Goal: Task Accomplishment & Management: Complete application form

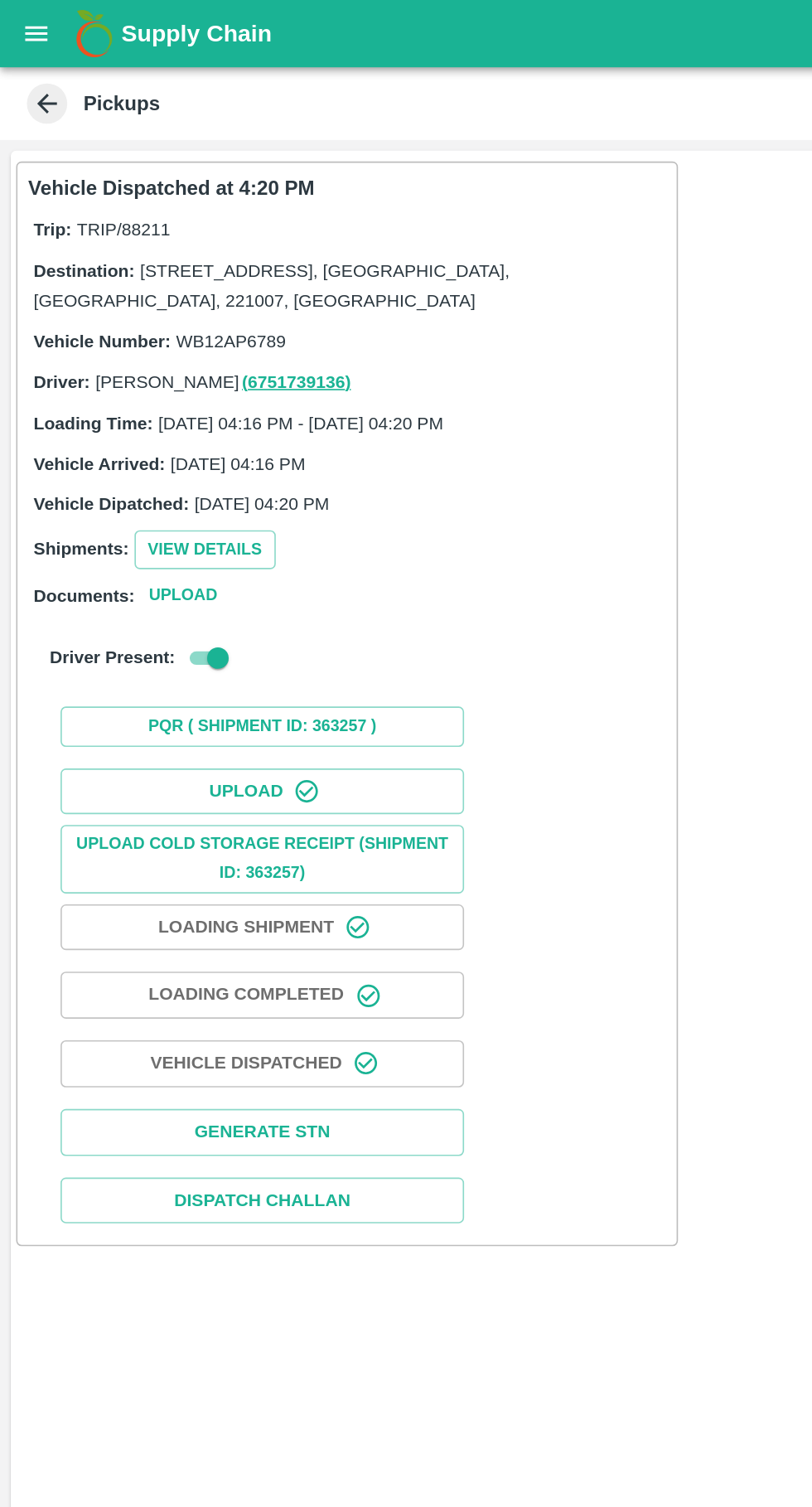
click at [23, 21] on icon "open drawer" at bounding box center [23, 20] width 14 height 9
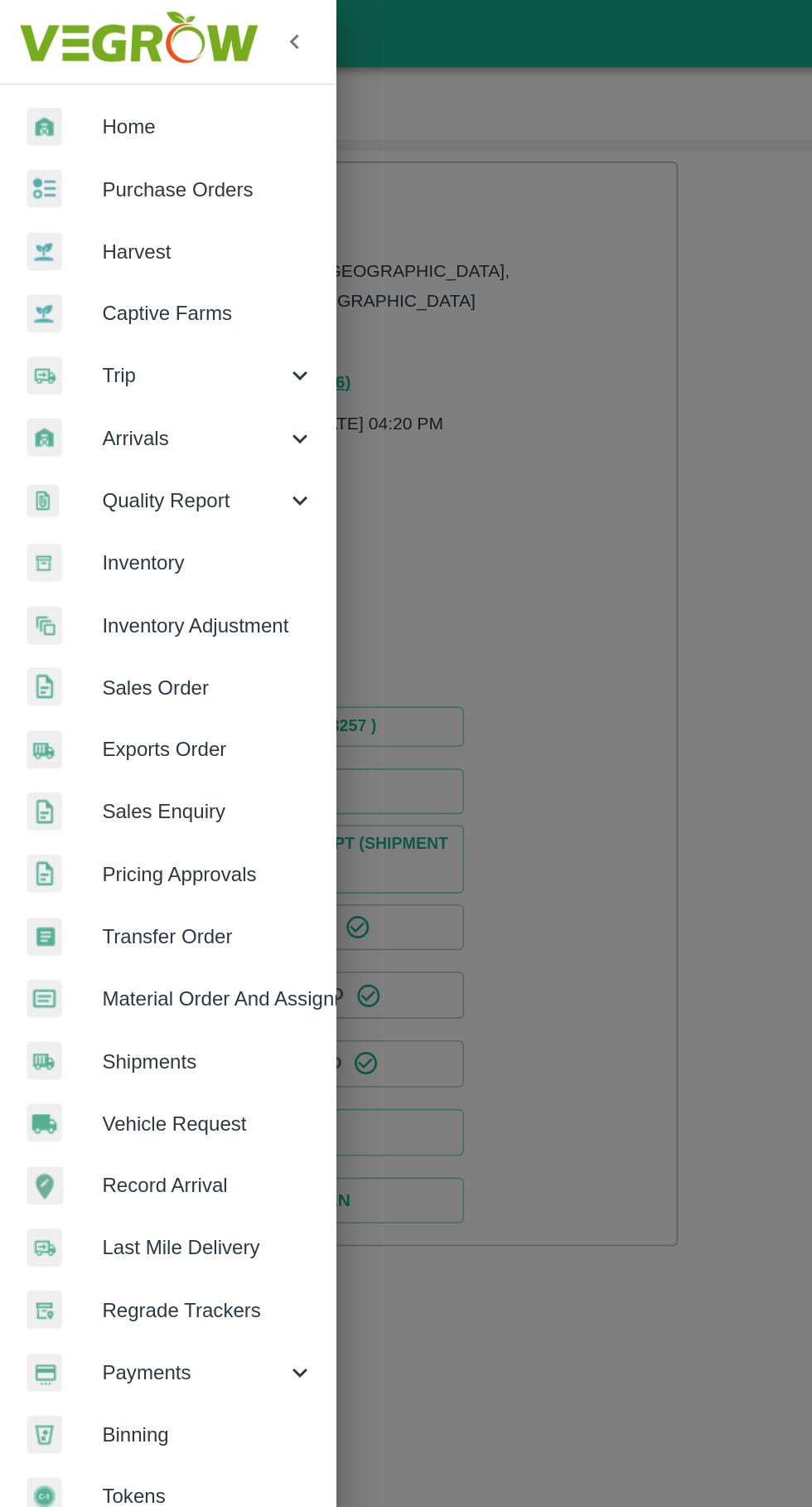
click at [91, 685] on span "Vehicle Request" at bounding box center [129, 692] width 131 height 18
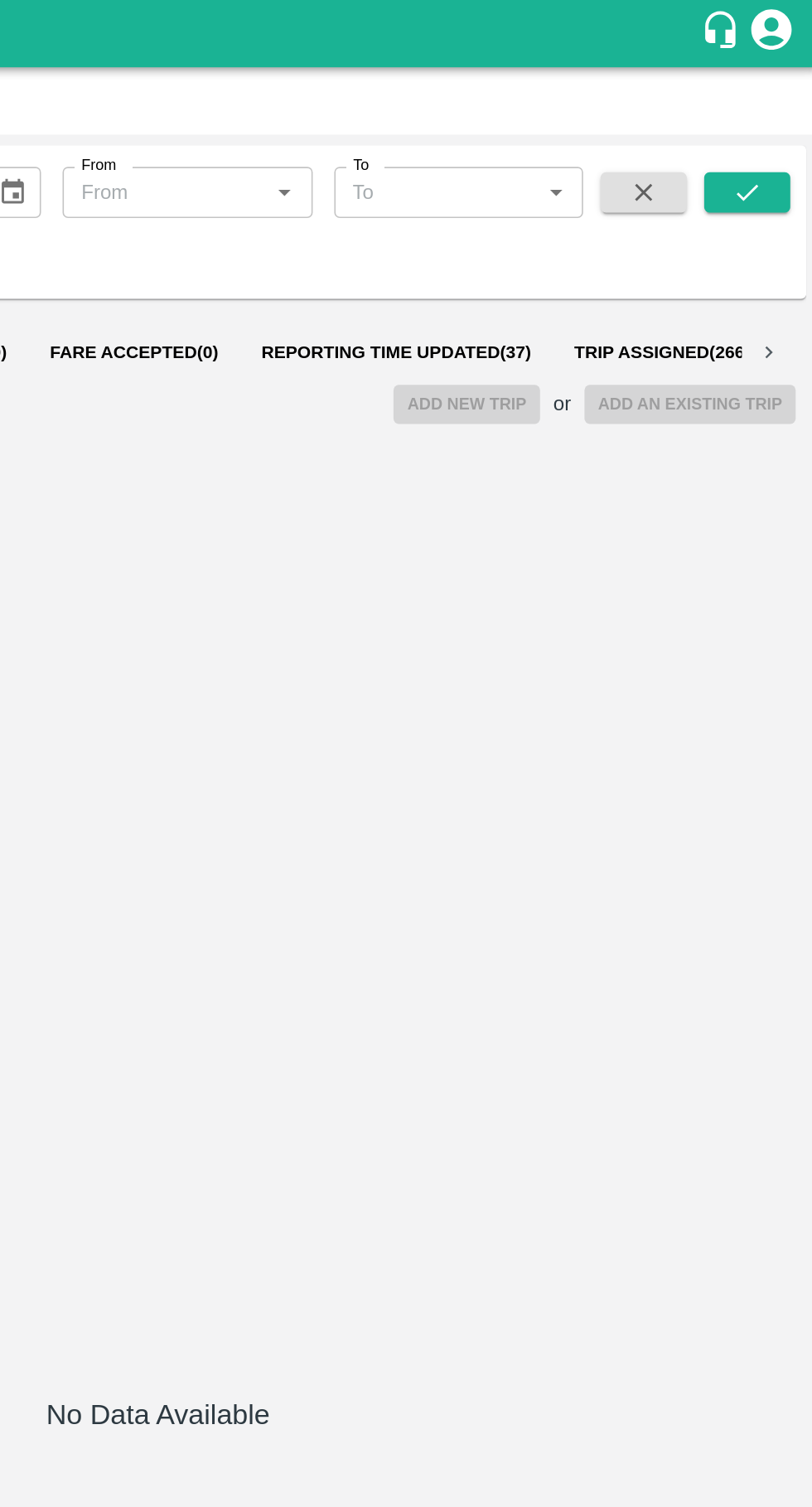
click at [539, 212] on span "Reporting Time Updated ( 37 )" at bounding box center [553, 216] width 167 height 13
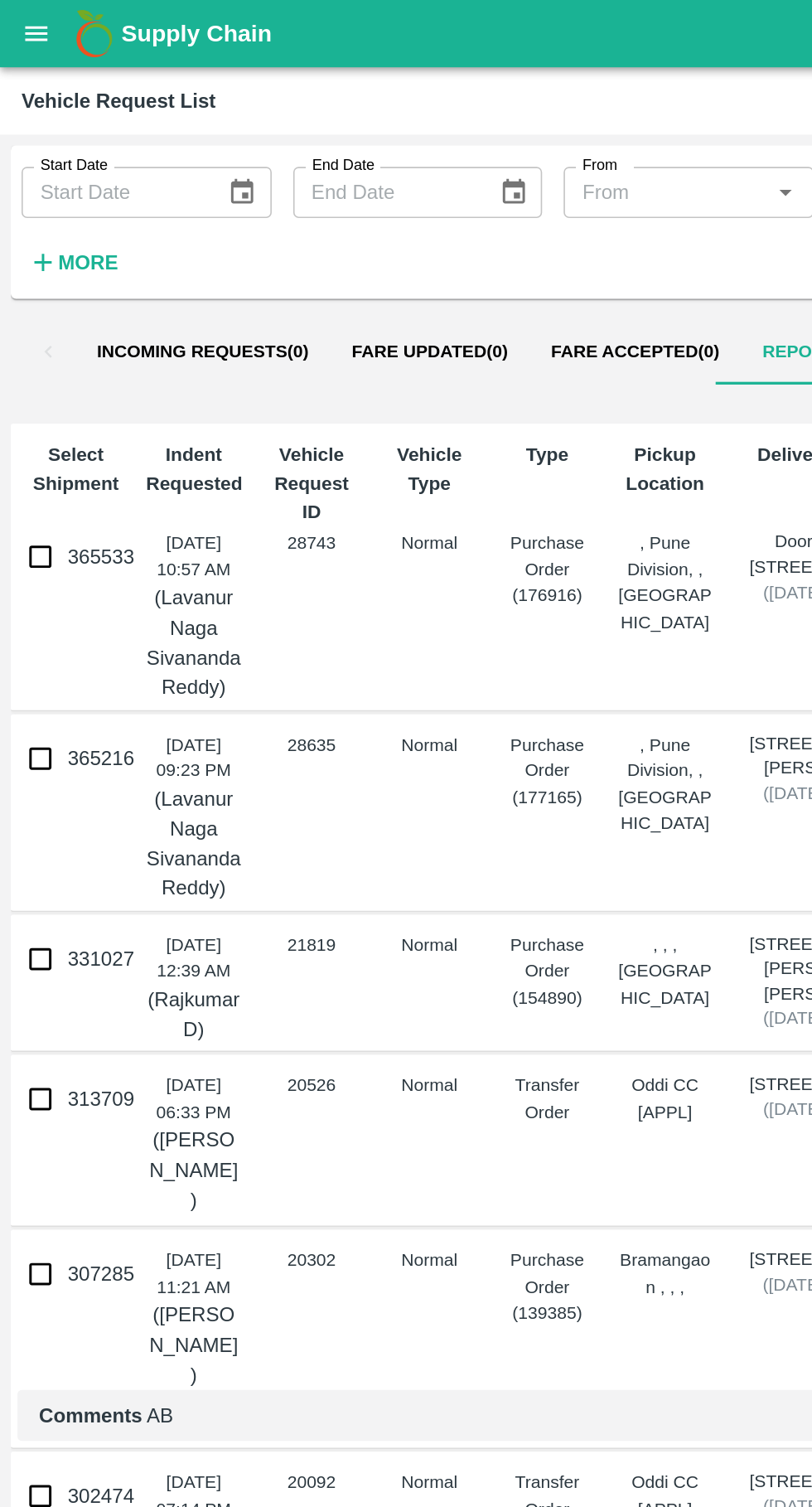
click at [30, 329] on input "365533" at bounding box center [24, 342] width 33 height 33
checkbox input "true"
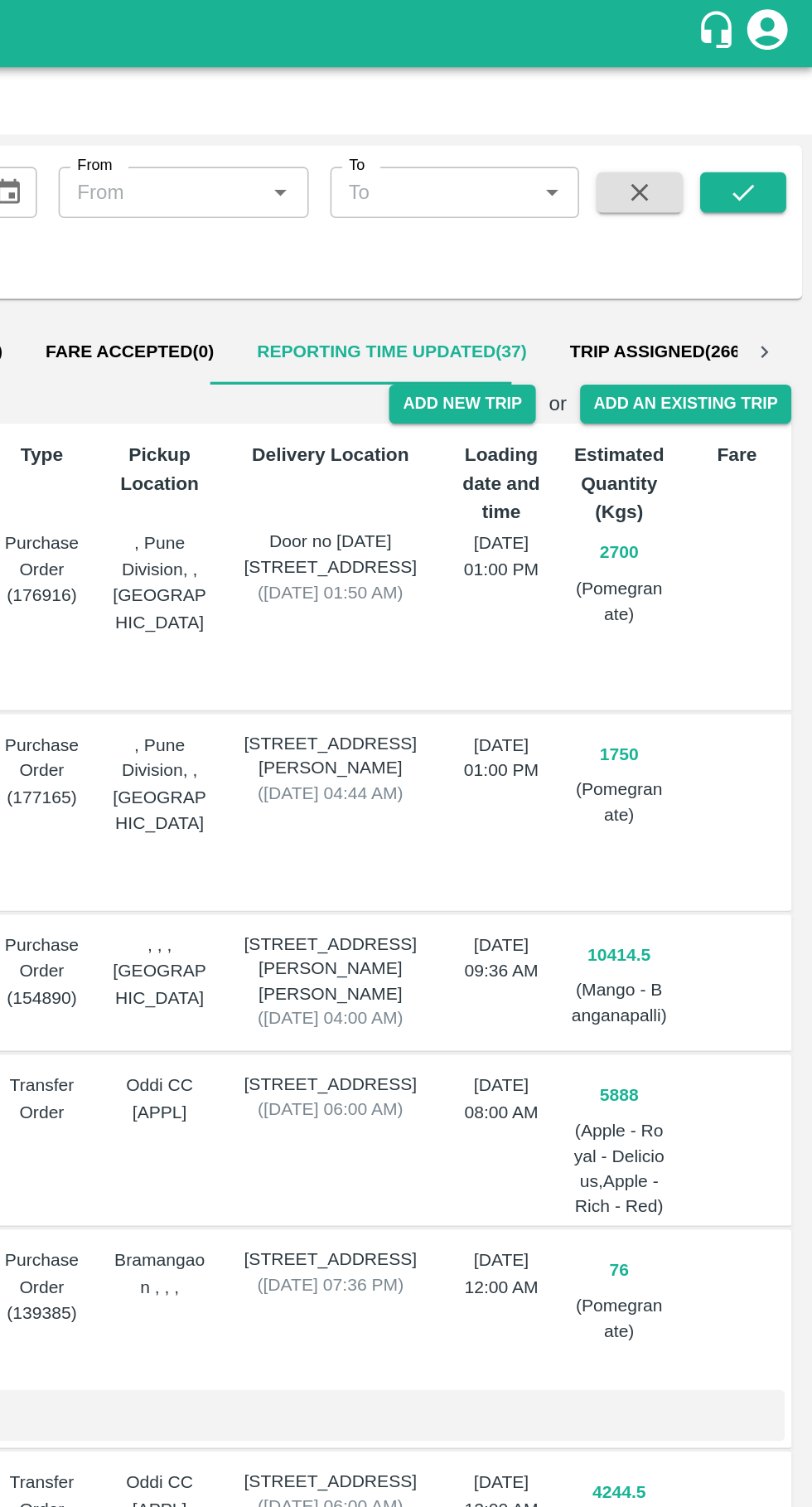
click at [603, 251] on button "Add New Trip" at bounding box center [596, 249] width 89 height 24
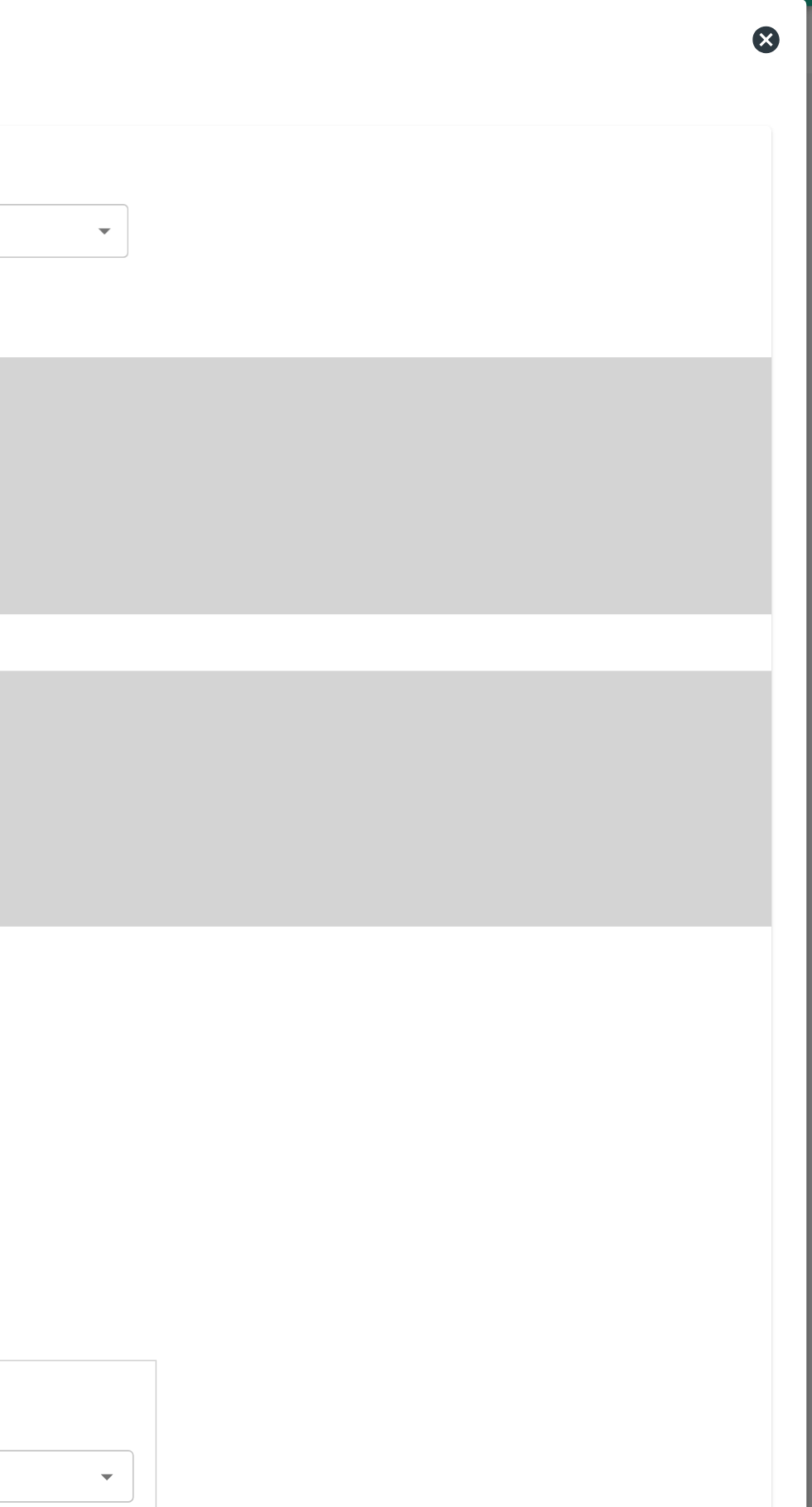
type input "2700"
type input "Normal"
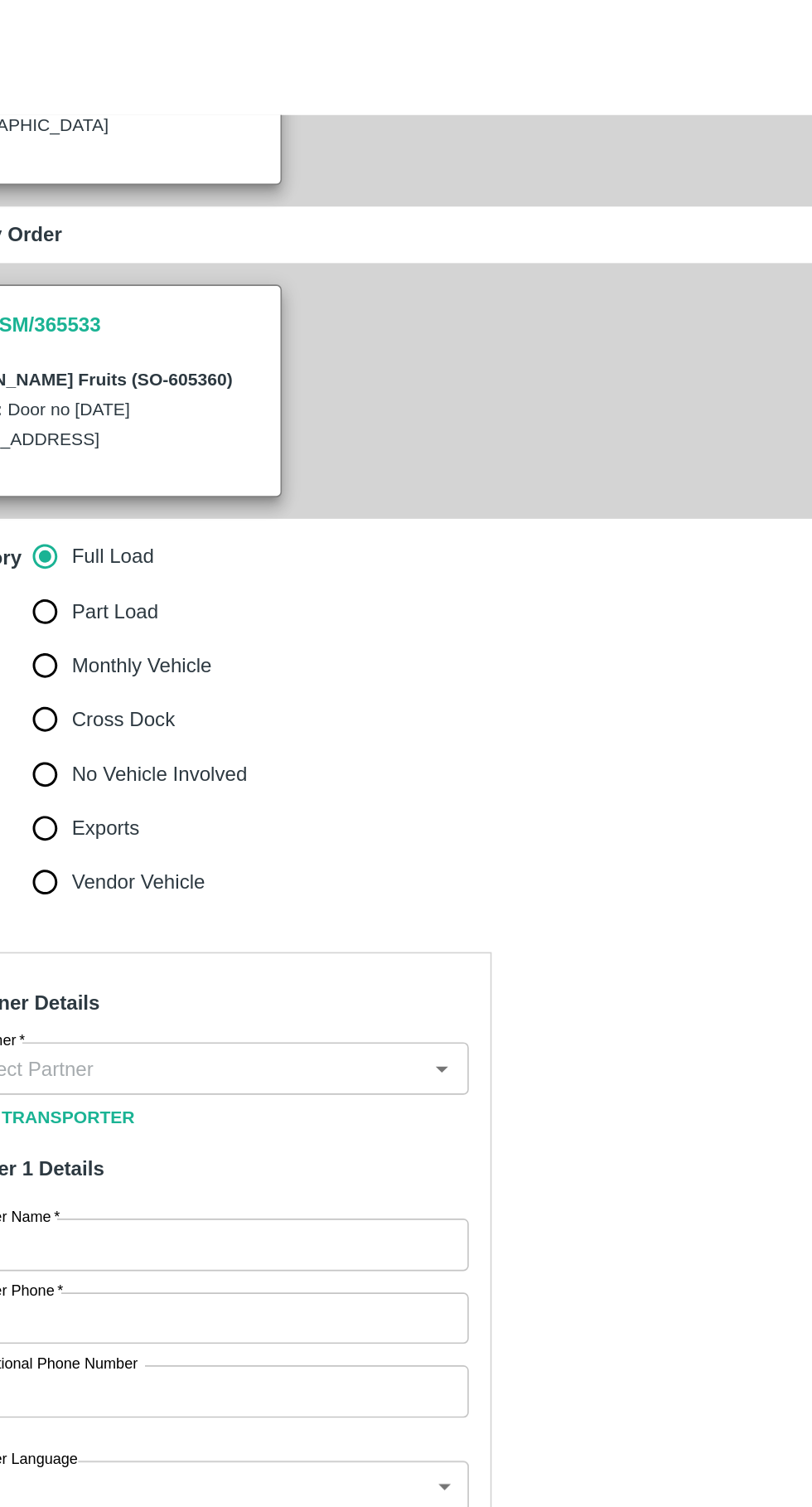
scroll to position [288, 0]
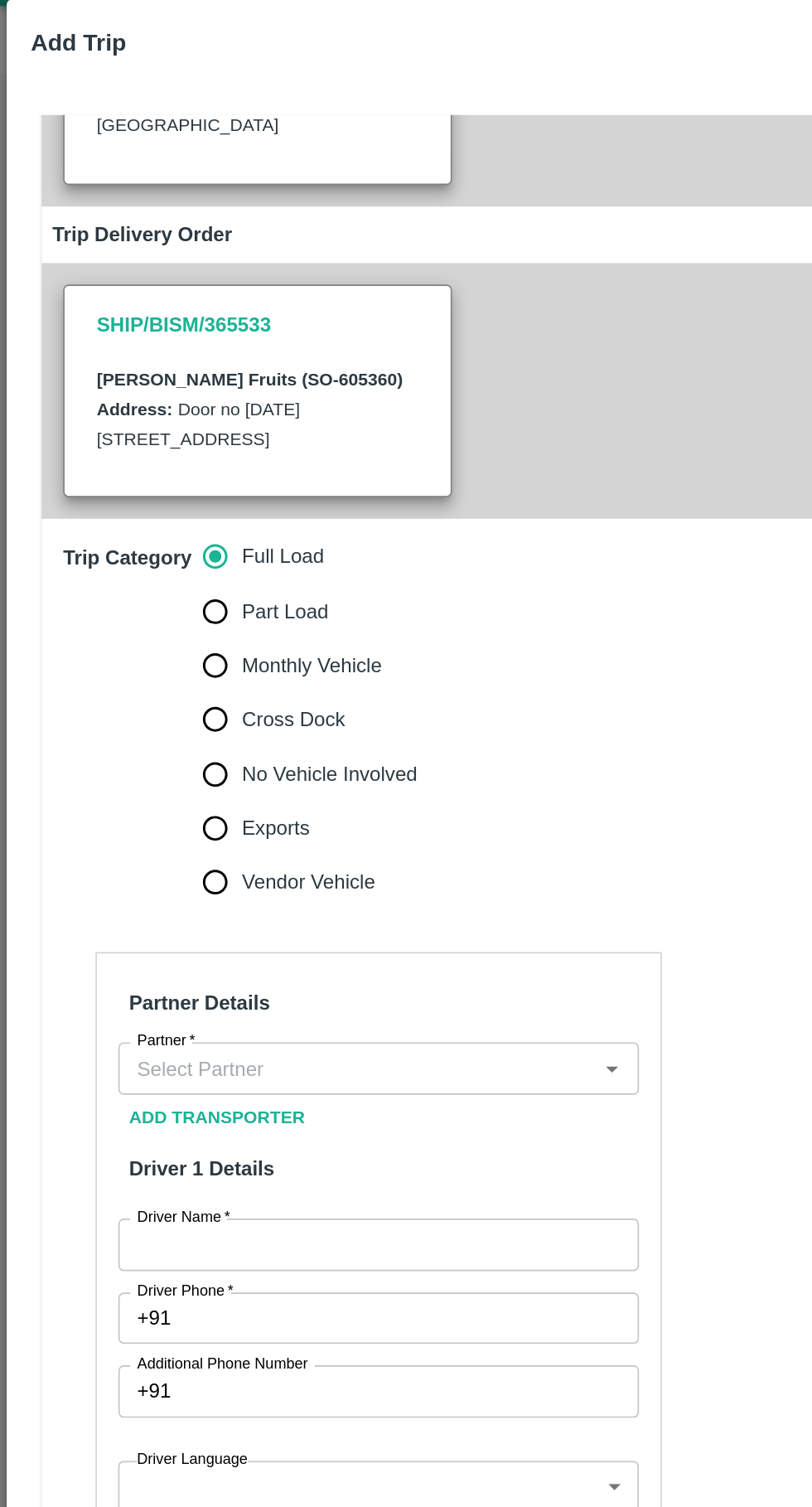
click at [238, 694] on input "Partner   *" at bounding box center [220, 696] width 284 height 22
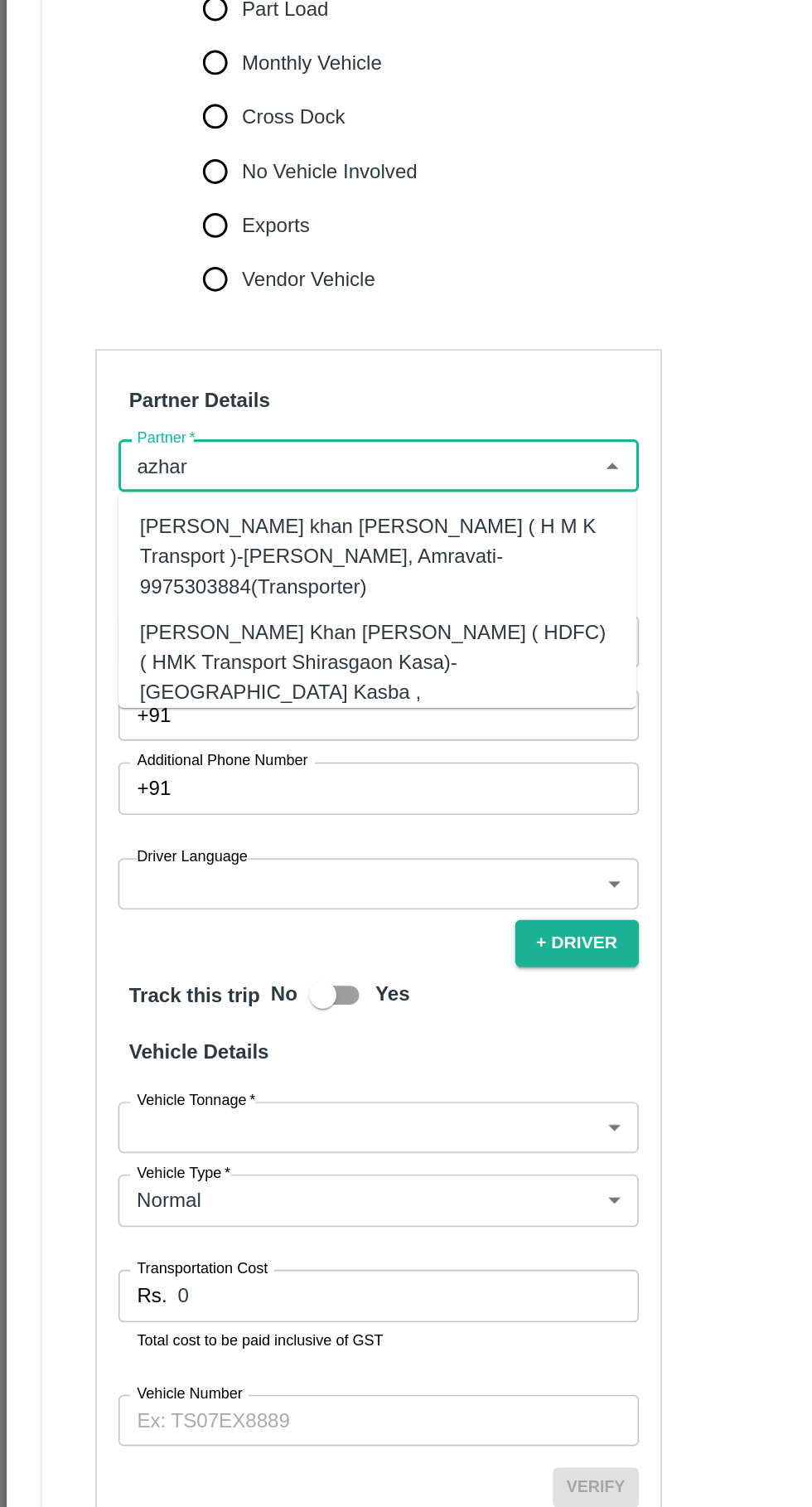
click at [286, 802] on div "[PERSON_NAME] Khan [PERSON_NAME] ( HDFC) ( HMK Transport Shirasgaon Kasa)-[GEOG…" at bounding box center [232, 826] width 292 height 73
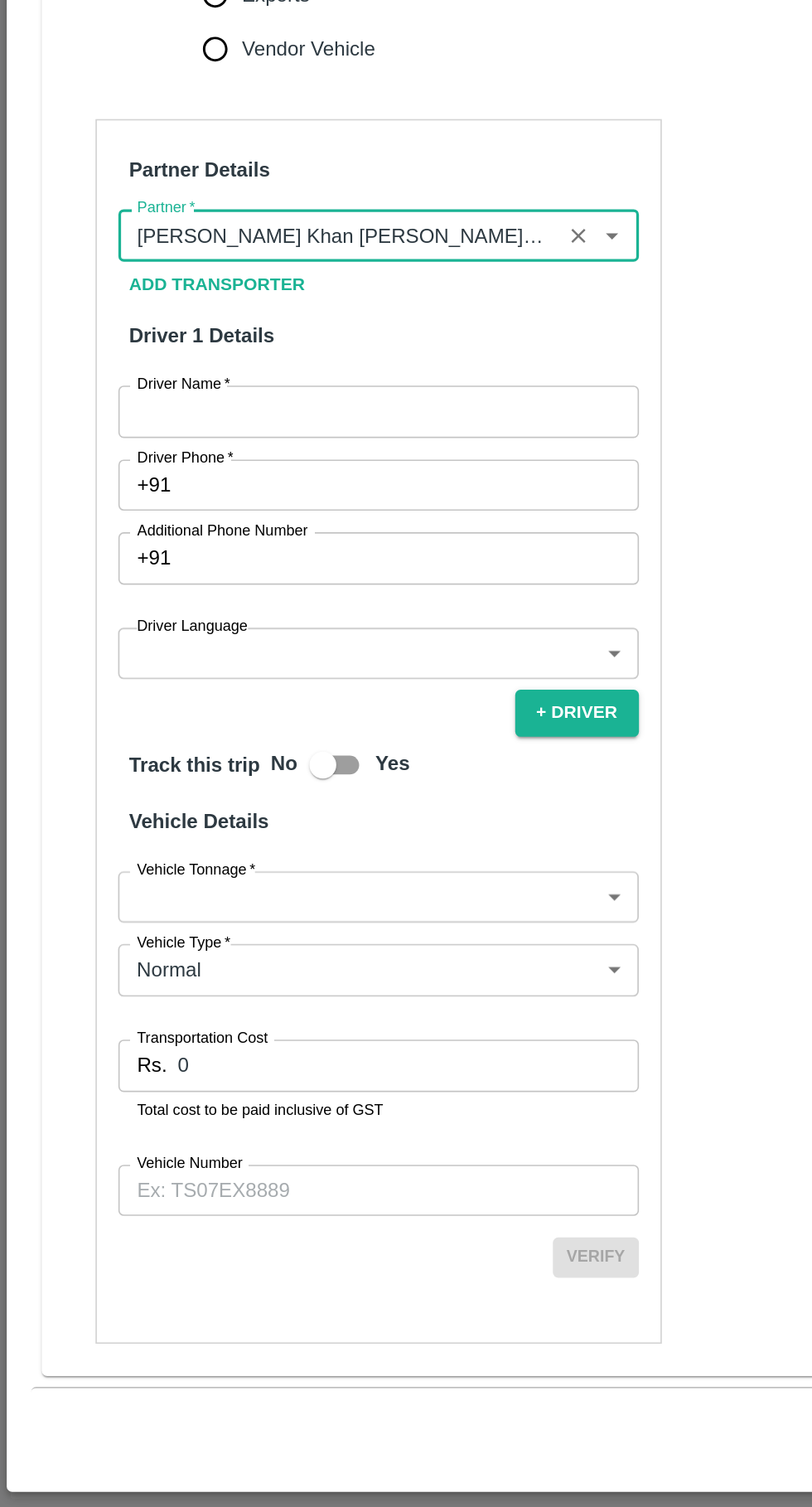
type input "[PERSON_NAME] Khan [PERSON_NAME] ( HDFC) ( HMK Transport Shirasgaon Kasa)-[GEOG…"
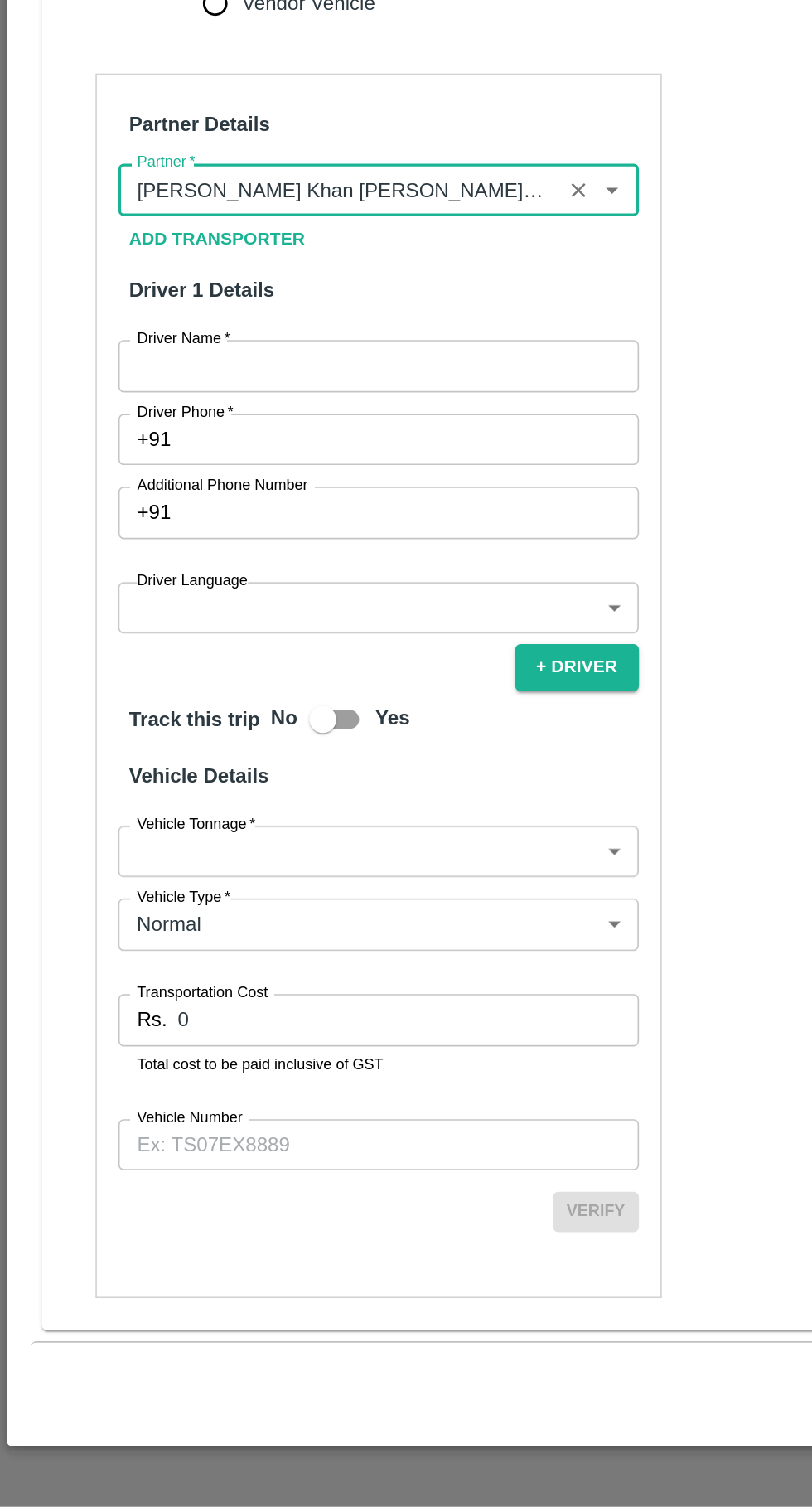
click at [235, 1283] on input "Vehicle Number" at bounding box center [234, 1284] width 321 height 32
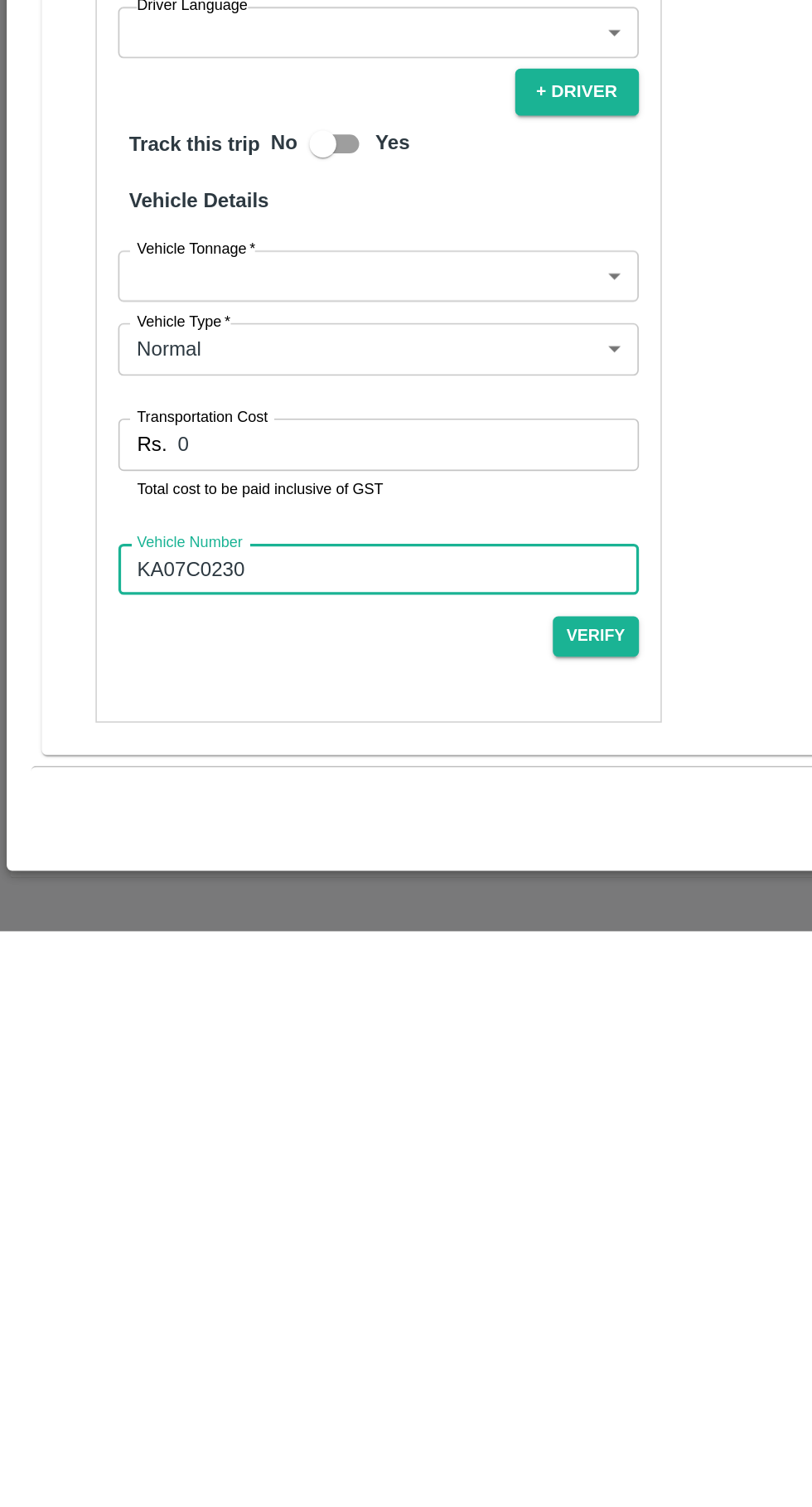
type input "KA07C0230"
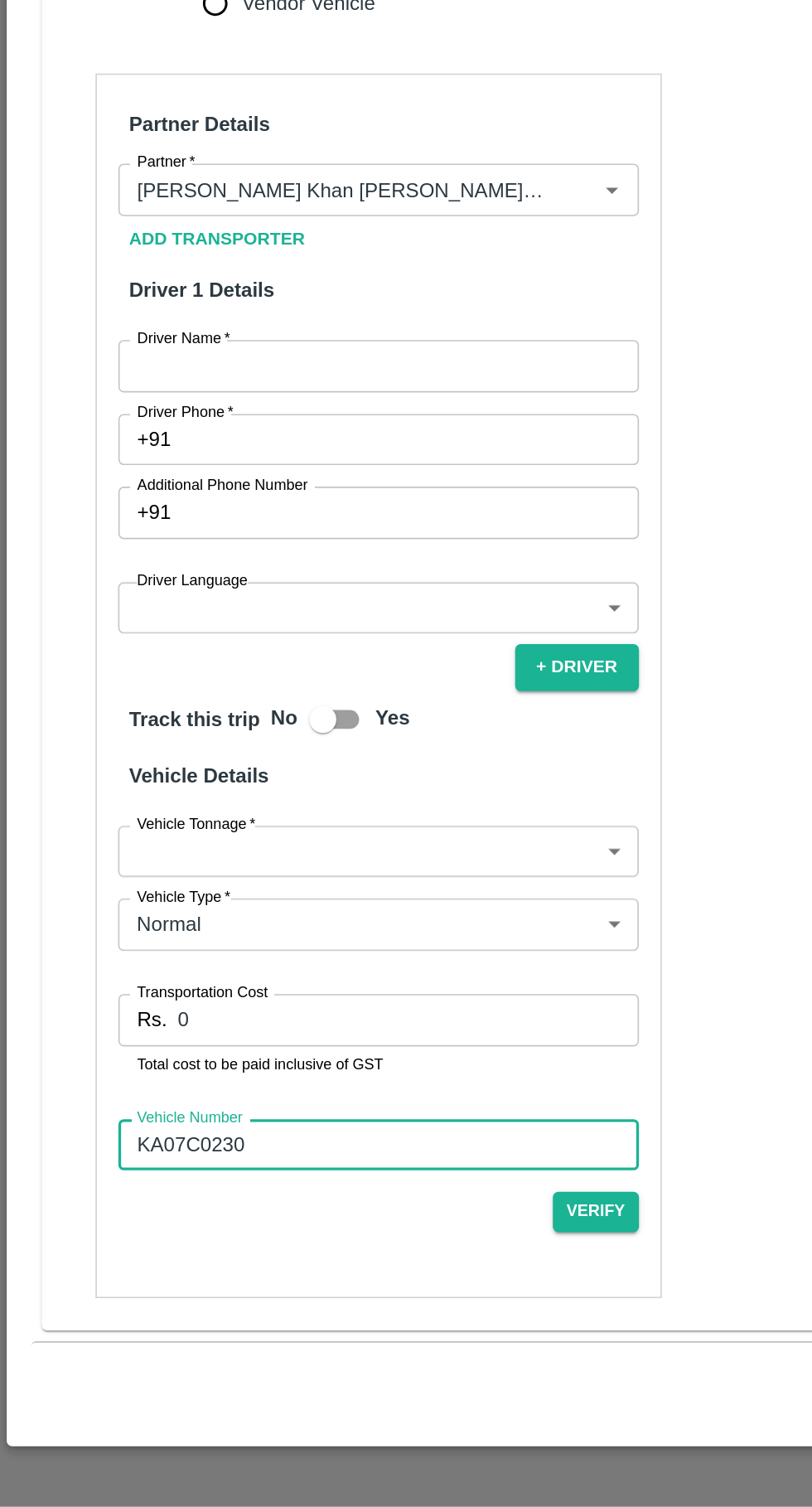
click at [191, 1208] on input "0" at bounding box center [251, 1208] width 285 height 32
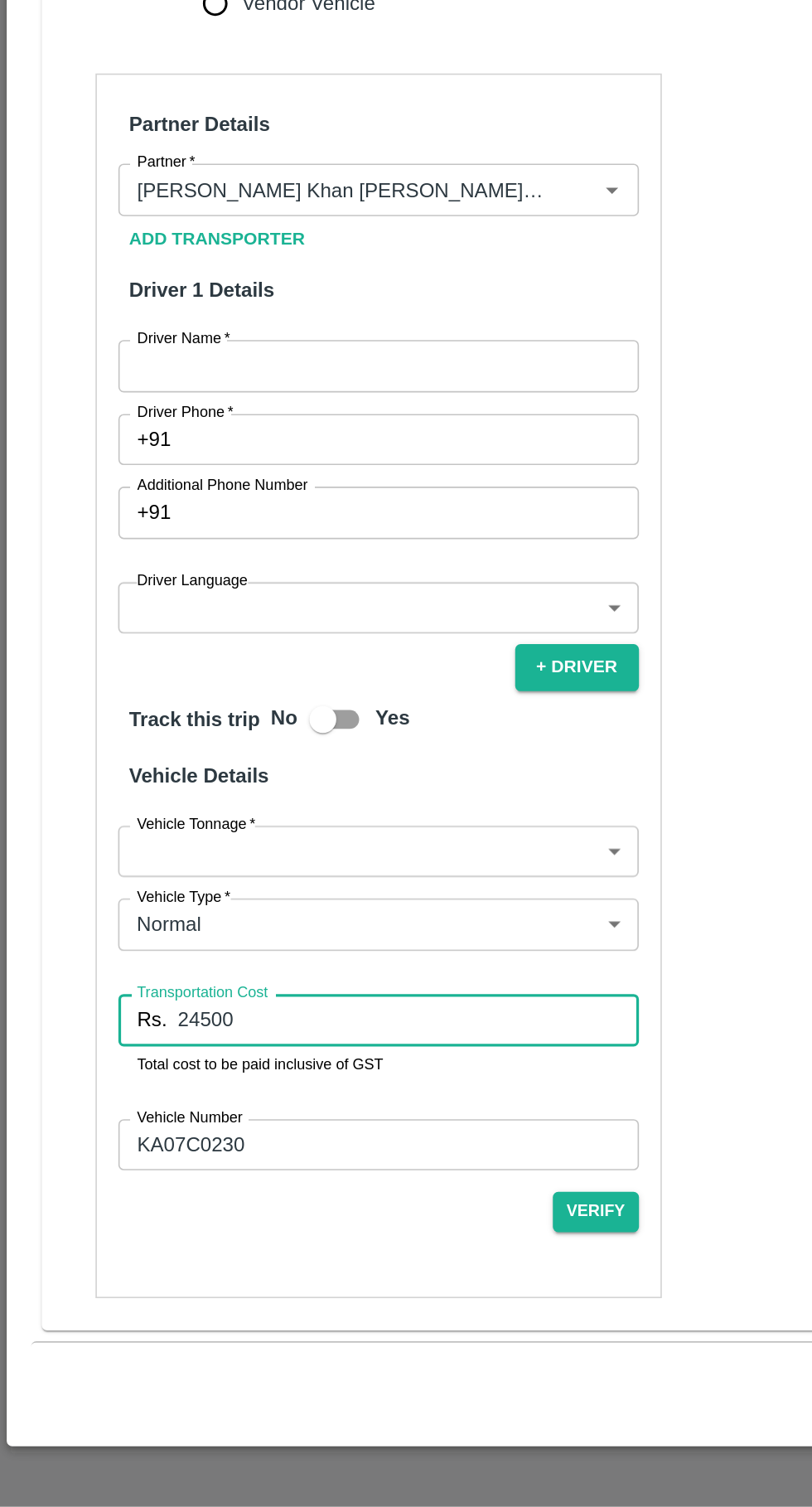
type input "24500"
click at [314, 1089] on body "Supply Chain Vehicle Request List Start Date Start Date End Date End Date From …" at bounding box center [406, 754] width 812 height 1507
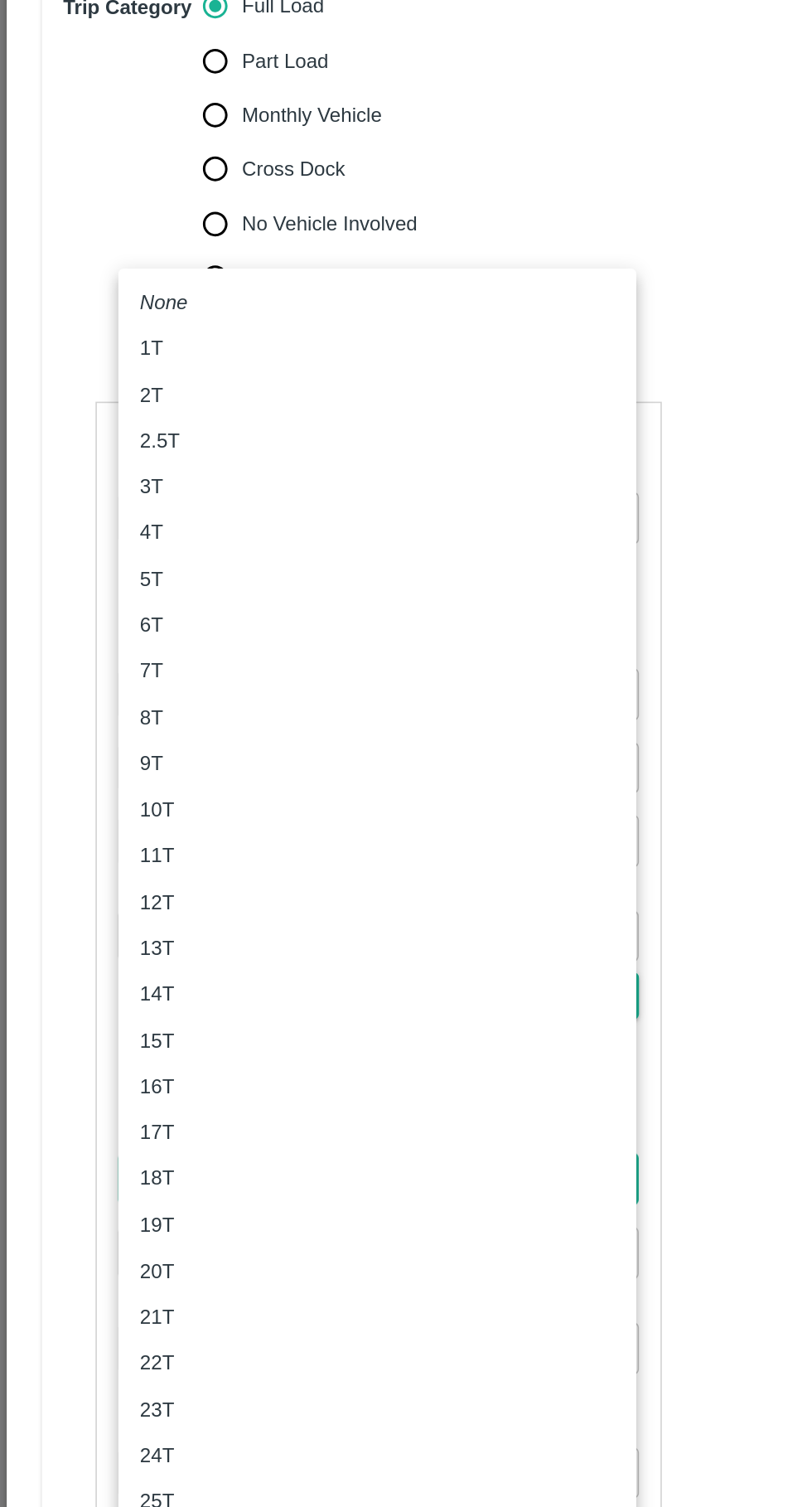
click at [104, 639] on p "2.5T" at bounding box center [98, 648] width 25 height 18
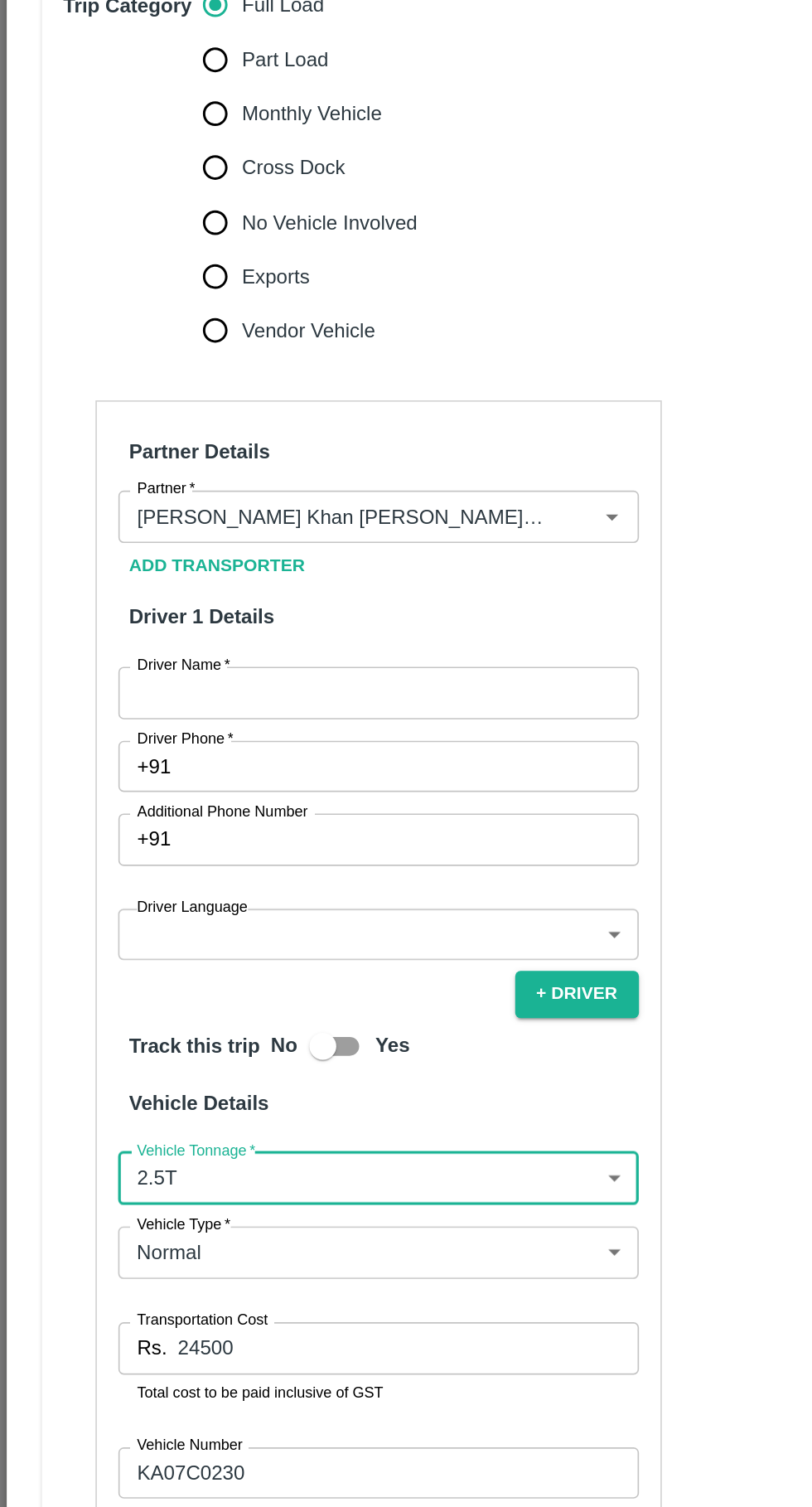
click at [235, 1101] on body "Supply Chain Vehicle Request List Start Date Start Date End Date End Date From …" at bounding box center [406, 754] width 812 height 1507
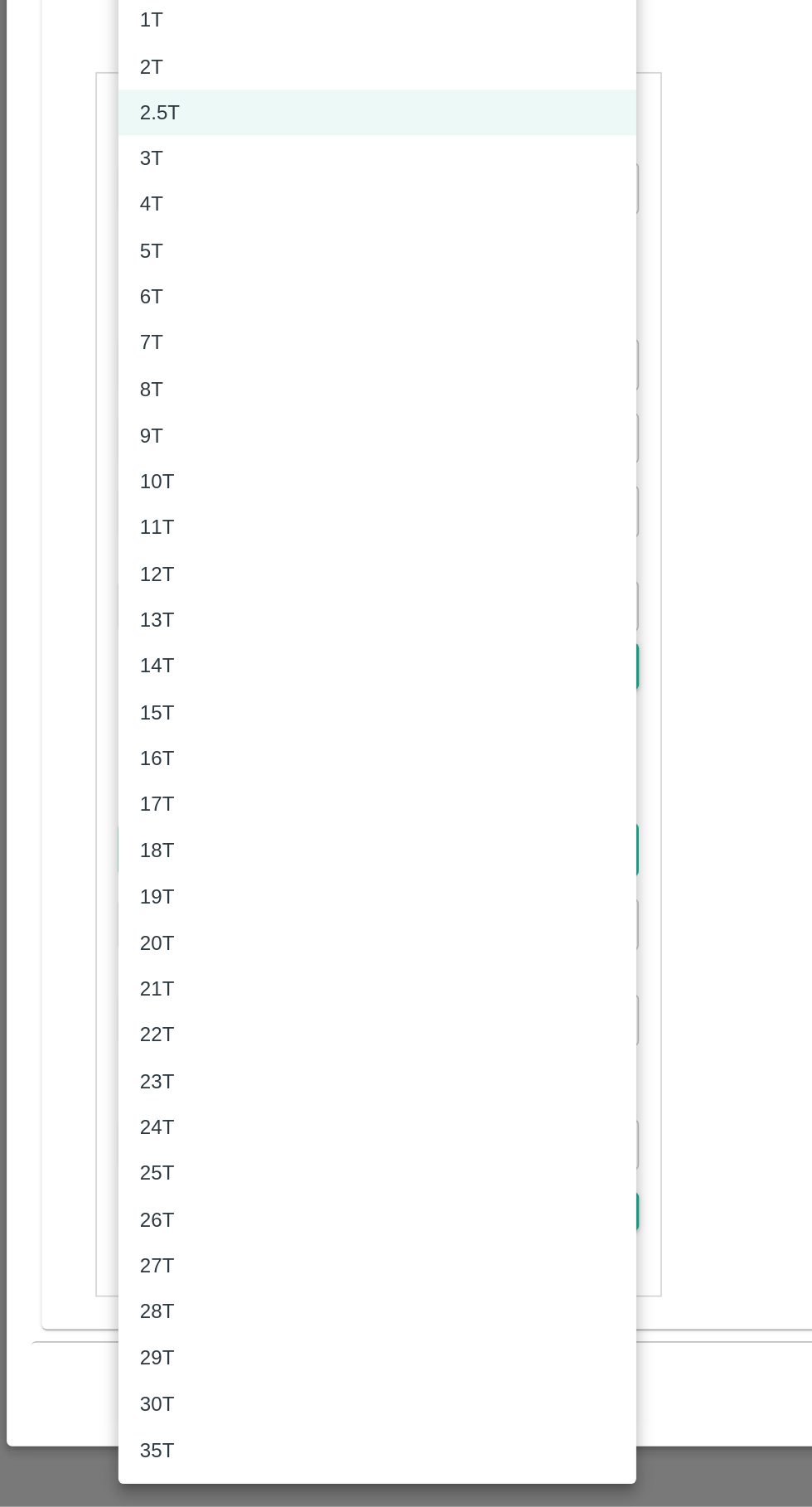
click at [89, 675] on p "3T" at bounding box center [93, 676] width 14 height 18
type input "3000"
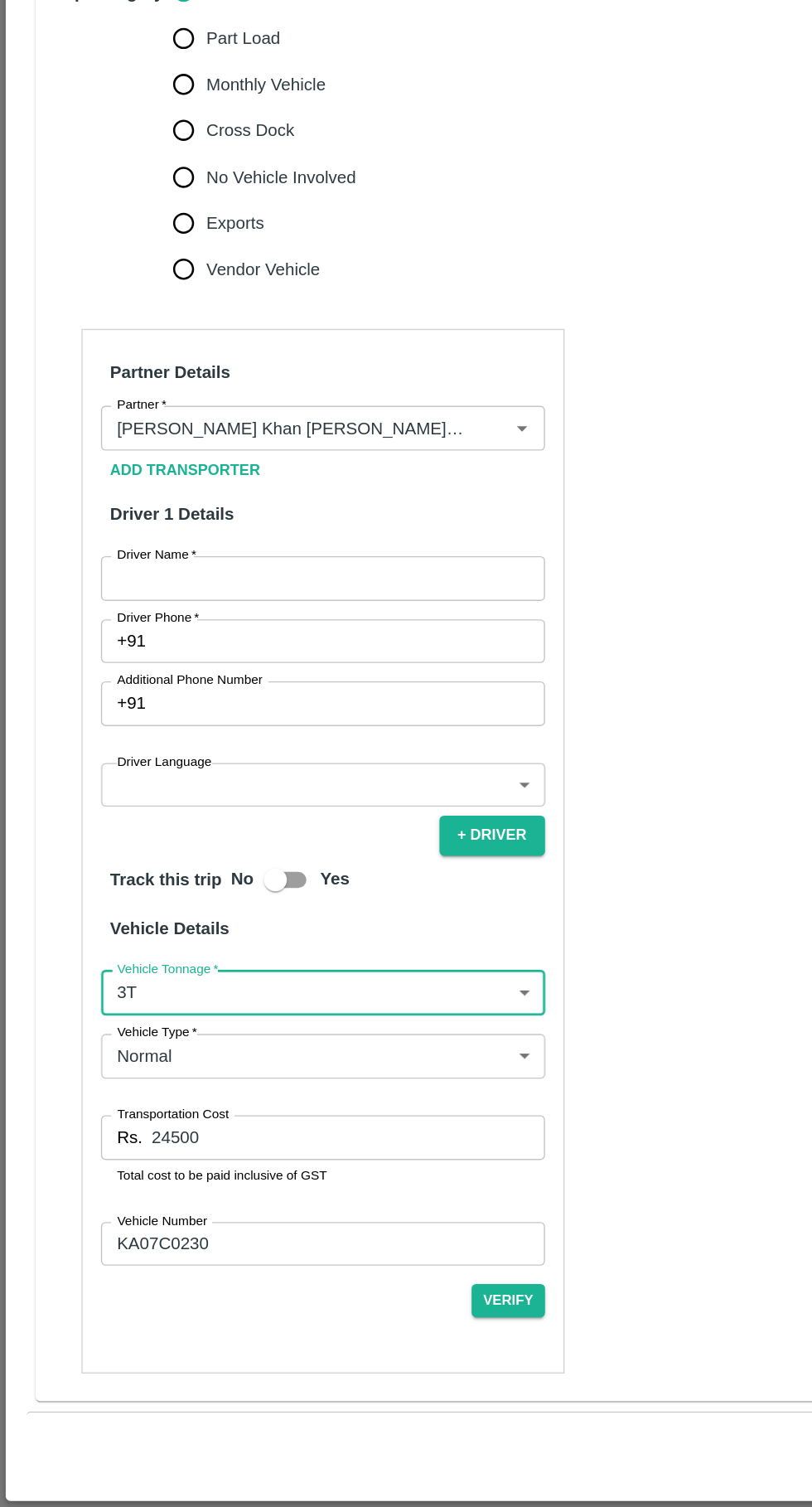
click at [139, 964] on body "Supply Chain Vehicle Request List Start Date Start Date End Date End Date From …" at bounding box center [406, 754] width 812 height 1507
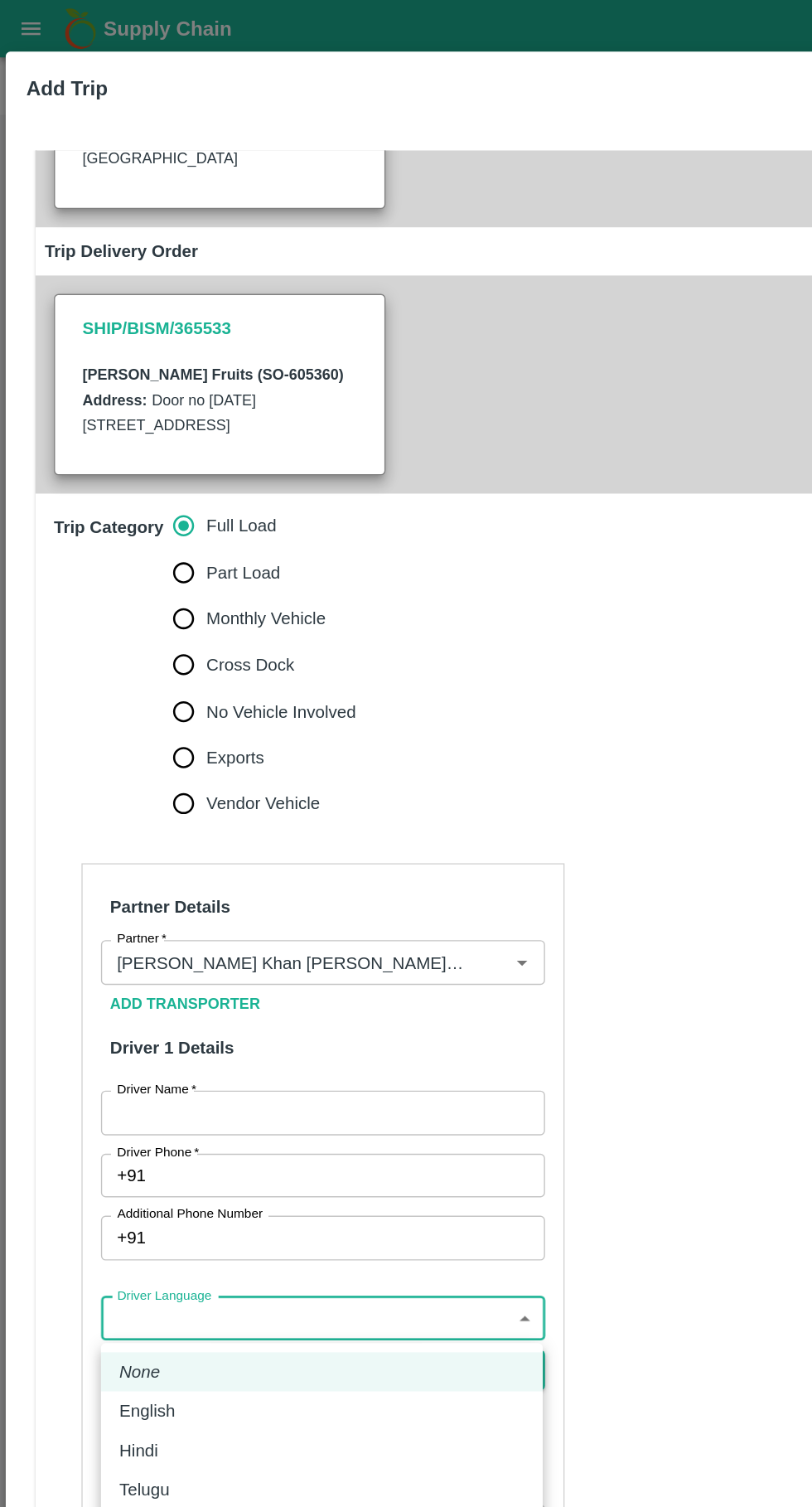
click at [183, 1079] on div "Telugu" at bounding box center [232, 1076] width 292 height 18
type input "te"
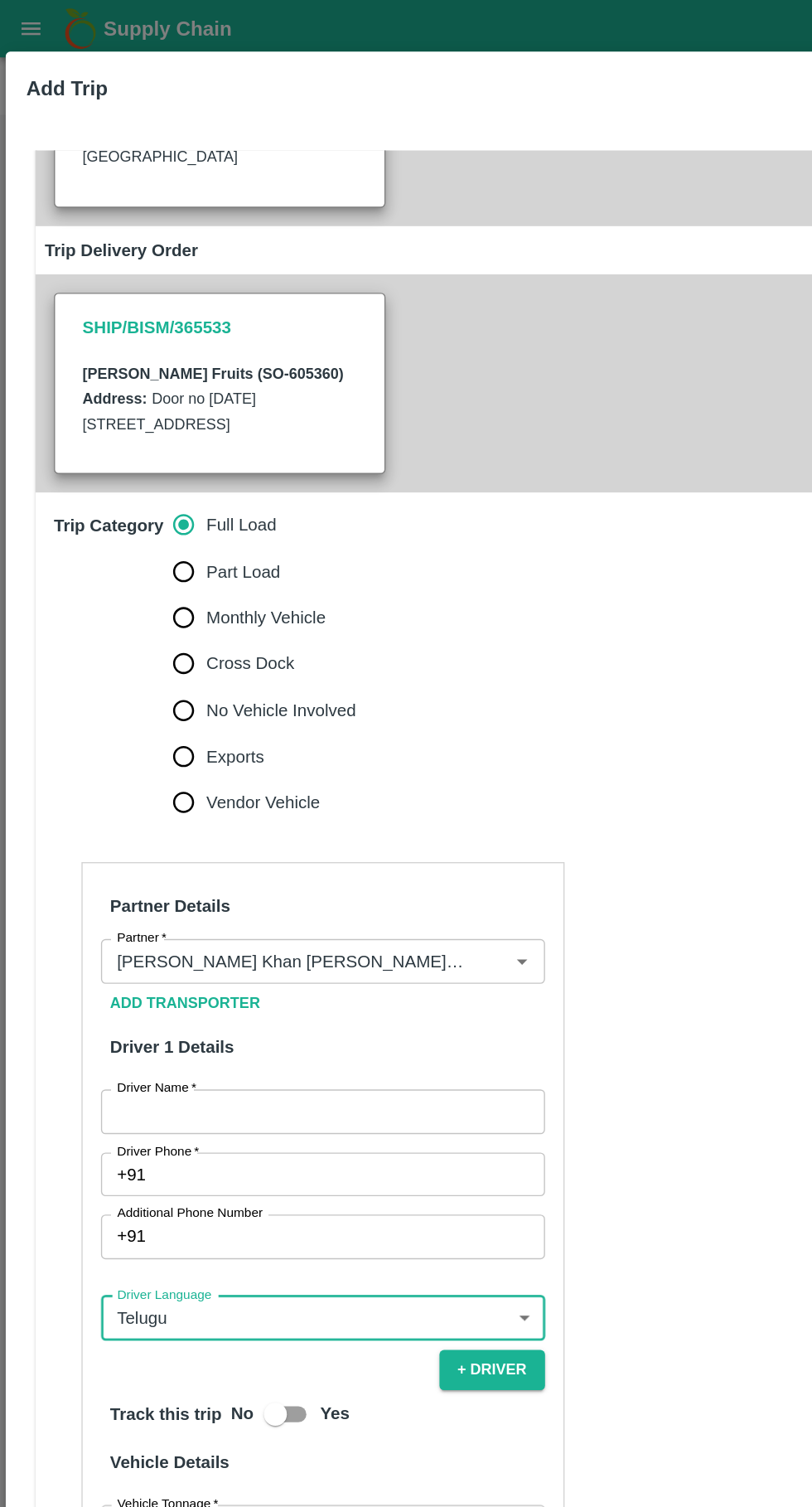
scroll to position [283, 0]
click at [266, 810] on input "Driver Name   *" at bounding box center [234, 803] width 321 height 32
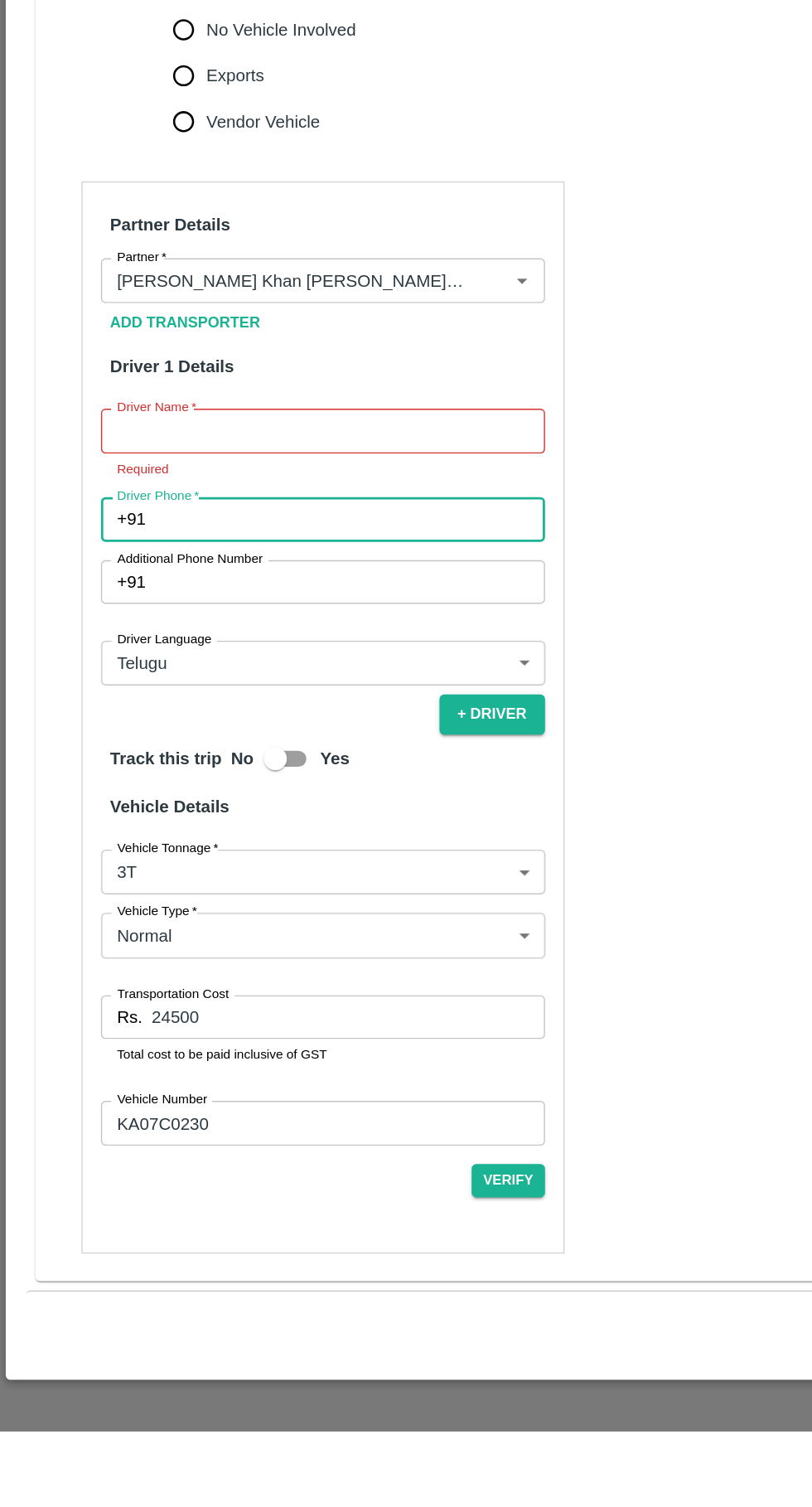
paste input "9019084832"
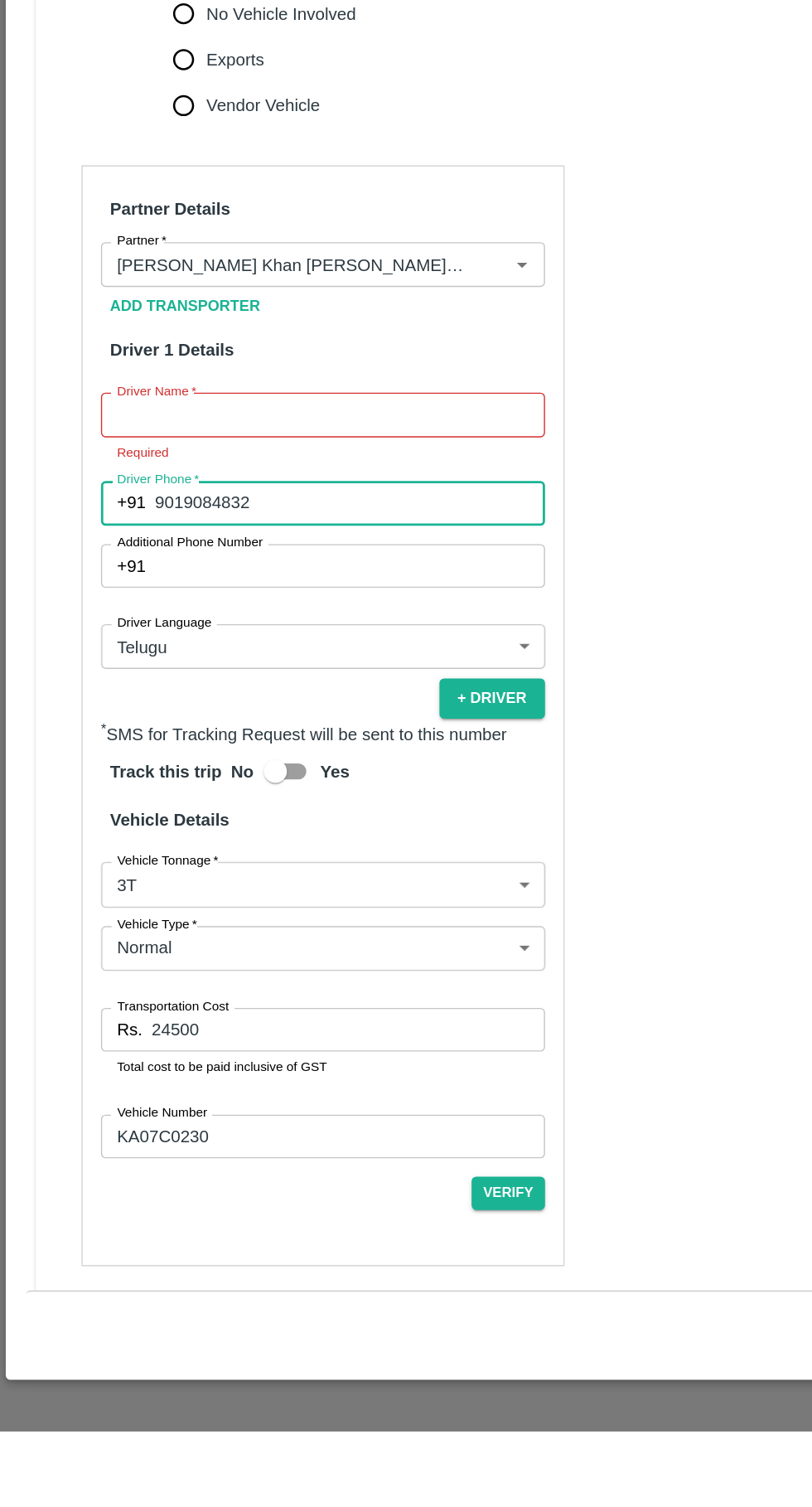
type input "9019084832"
click at [128, 788] on input "Driver Name   *" at bounding box center [234, 772] width 321 height 32
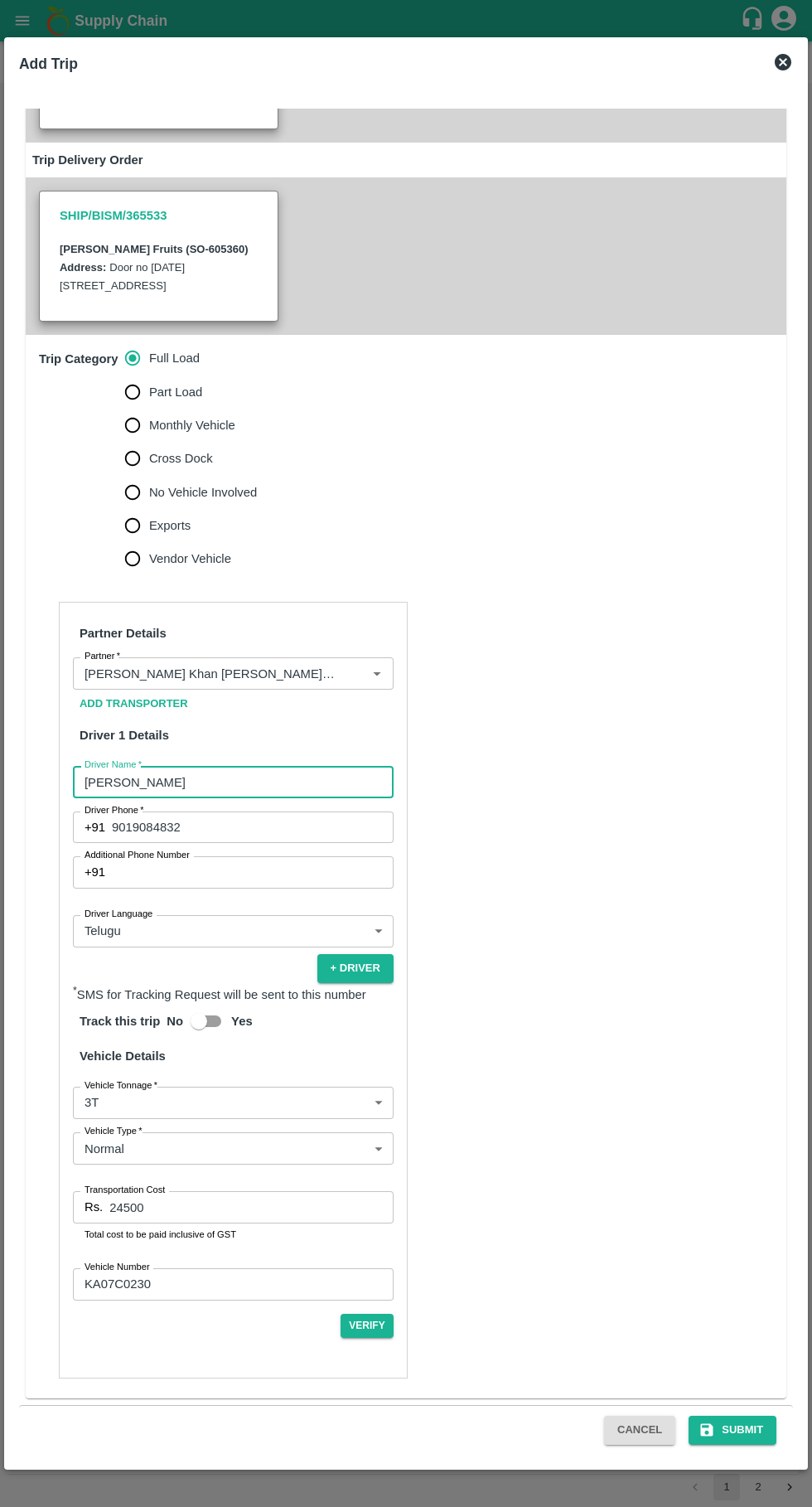
scroll to position [284, 0]
type input "[PERSON_NAME]"
click at [744, 1429] on button "Submit" at bounding box center [733, 1430] width 88 height 29
